Goal: Register for event/course

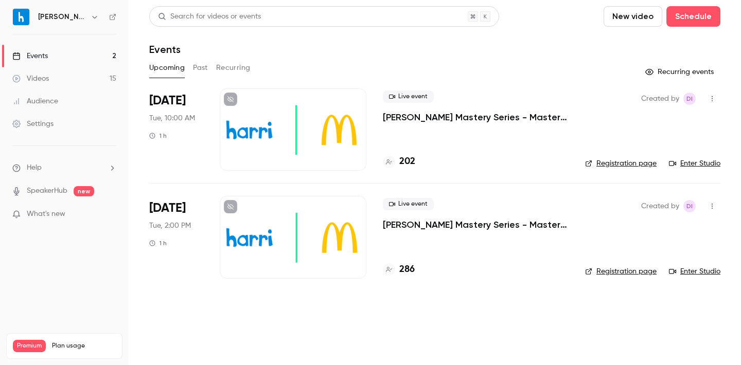
click at [425, 115] on p "[PERSON_NAME] Mastery Series - Master Timekeeping & Payroll in Harri_September …" at bounding box center [476, 117] width 186 height 12
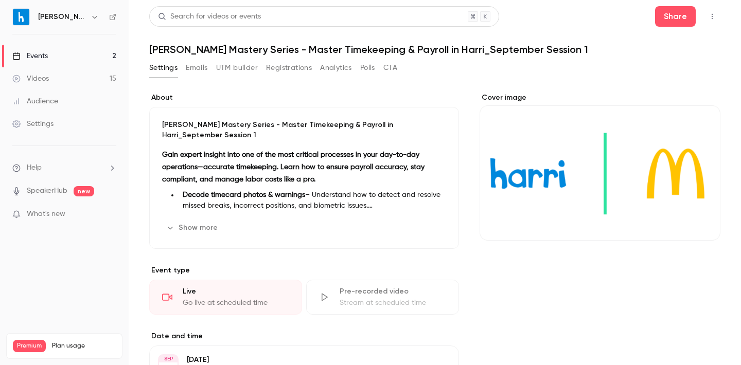
click at [713, 16] on icon "button" at bounding box center [712, 16] width 8 height 7
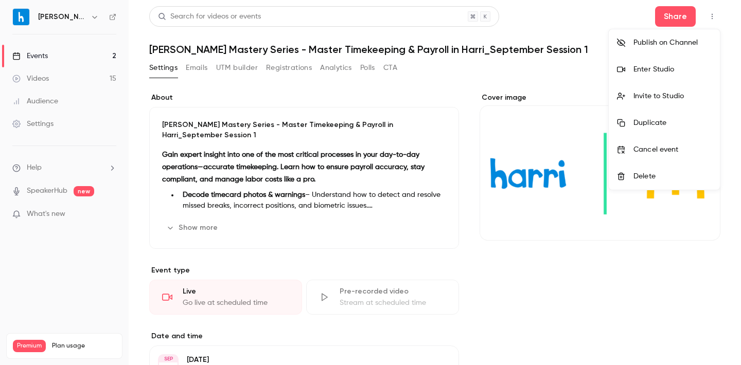
click at [641, 73] on div "Enter Studio" at bounding box center [673, 69] width 78 height 10
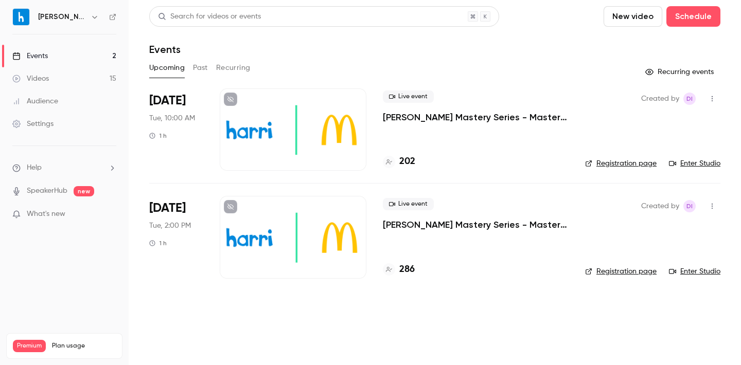
click at [394, 224] on p "[PERSON_NAME] Mastery Series - Master Timekeeping & Payroll in Harri_September …" at bounding box center [476, 225] width 186 height 12
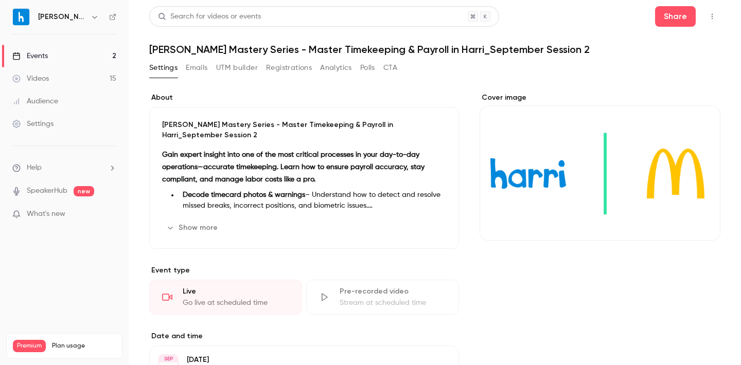
click at [716, 16] on button "button" at bounding box center [712, 16] width 16 height 16
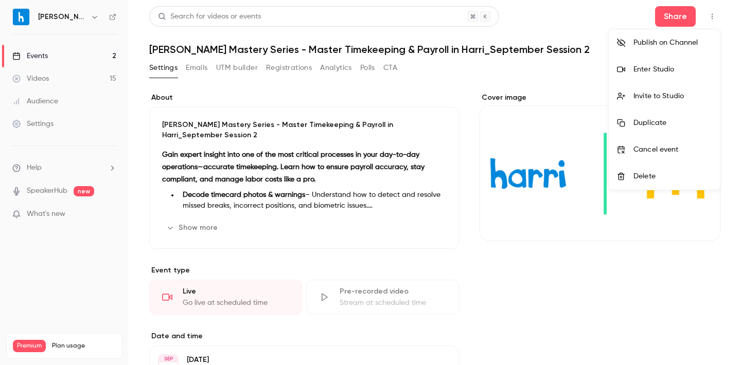
click at [655, 73] on div "Enter Studio" at bounding box center [673, 69] width 78 height 10
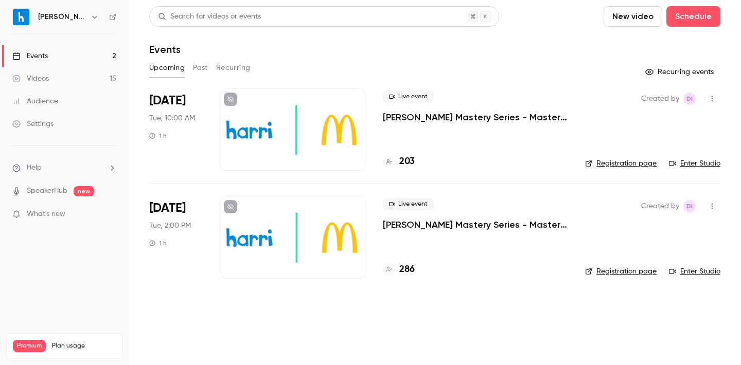
click at [440, 116] on p "[PERSON_NAME] Mastery Series - Master Timekeeping & Payroll in Harri_September …" at bounding box center [476, 117] width 186 height 12
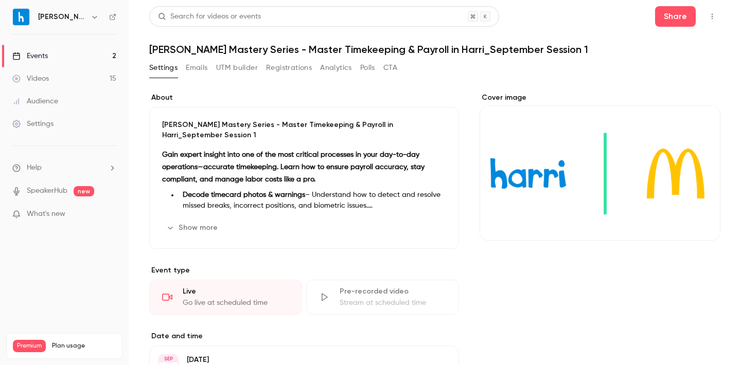
click at [714, 17] on icon "button" at bounding box center [712, 16] width 8 height 7
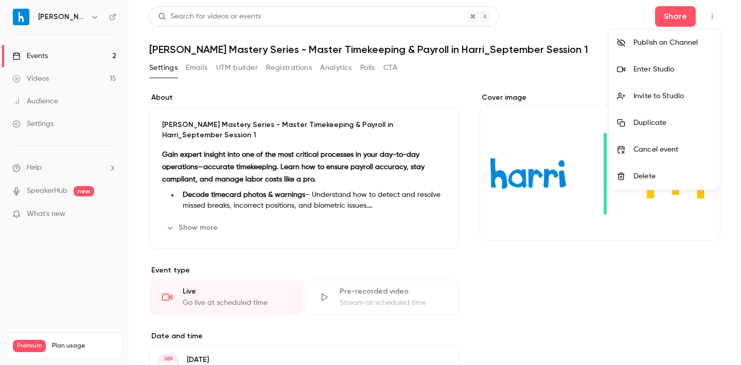
click at [655, 70] on div "Enter Studio" at bounding box center [673, 69] width 78 height 10
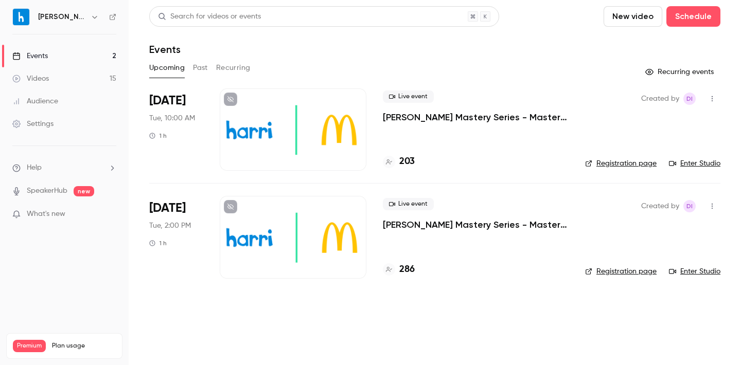
click at [171, 208] on span "[DATE]" at bounding box center [167, 208] width 37 height 16
click at [453, 227] on p "[PERSON_NAME] Mastery Series - Master Timekeeping & Payroll in Harri_September …" at bounding box center [476, 225] width 186 height 12
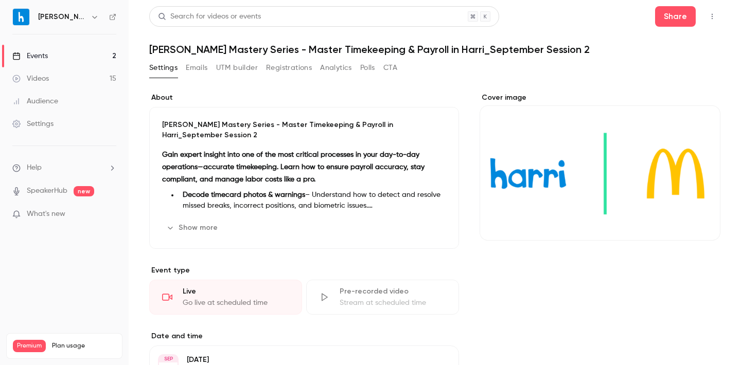
click at [716, 15] on button "button" at bounding box center [712, 16] width 16 height 16
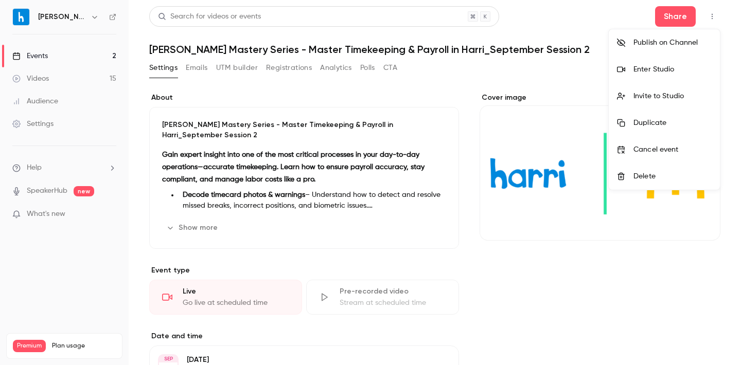
click at [644, 69] on div "Enter Studio" at bounding box center [673, 69] width 78 height 10
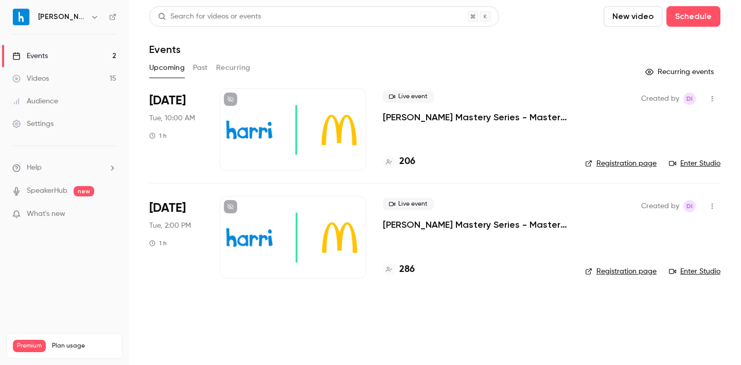
click at [461, 115] on p "[PERSON_NAME] Mastery Series - Master Timekeeping & Payroll in Harri_September …" at bounding box center [476, 117] width 186 height 12
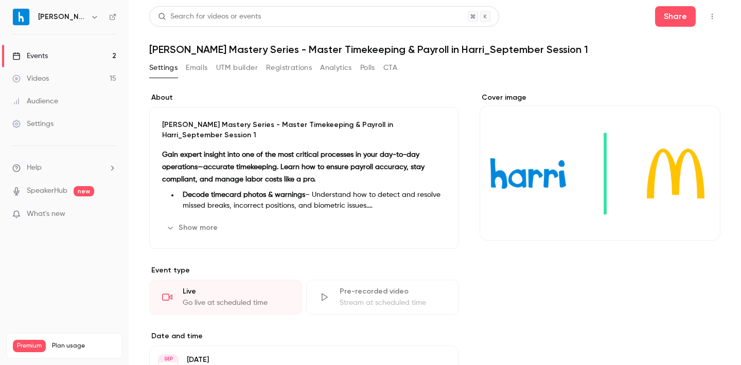
click at [713, 17] on icon "button" at bounding box center [712, 16] width 8 height 7
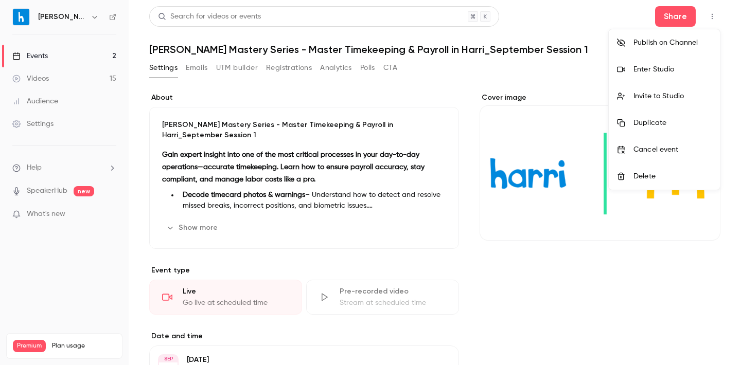
click at [658, 72] on div "Enter Studio" at bounding box center [673, 69] width 78 height 10
